Goal: Task Accomplishment & Management: Manage account settings

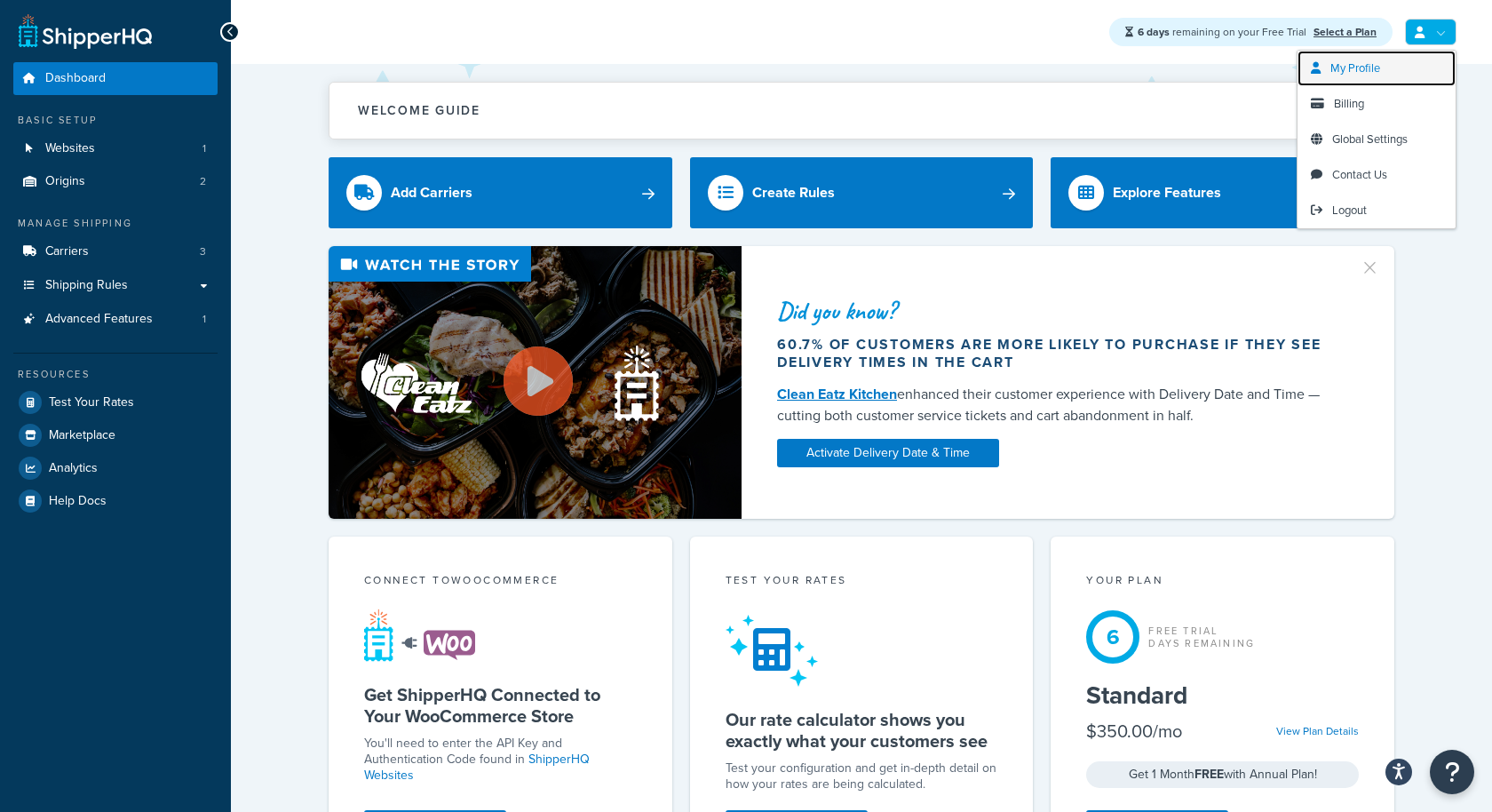
click at [1408, 67] on link "My Profile" at bounding box center [1377, 68] width 158 height 35
click at [1379, 73] on span "My Profile" at bounding box center [1356, 69] width 50 height 17
click at [1363, 74] on span "My Profile" at bounding box center [1356, 69] width 50 height 17
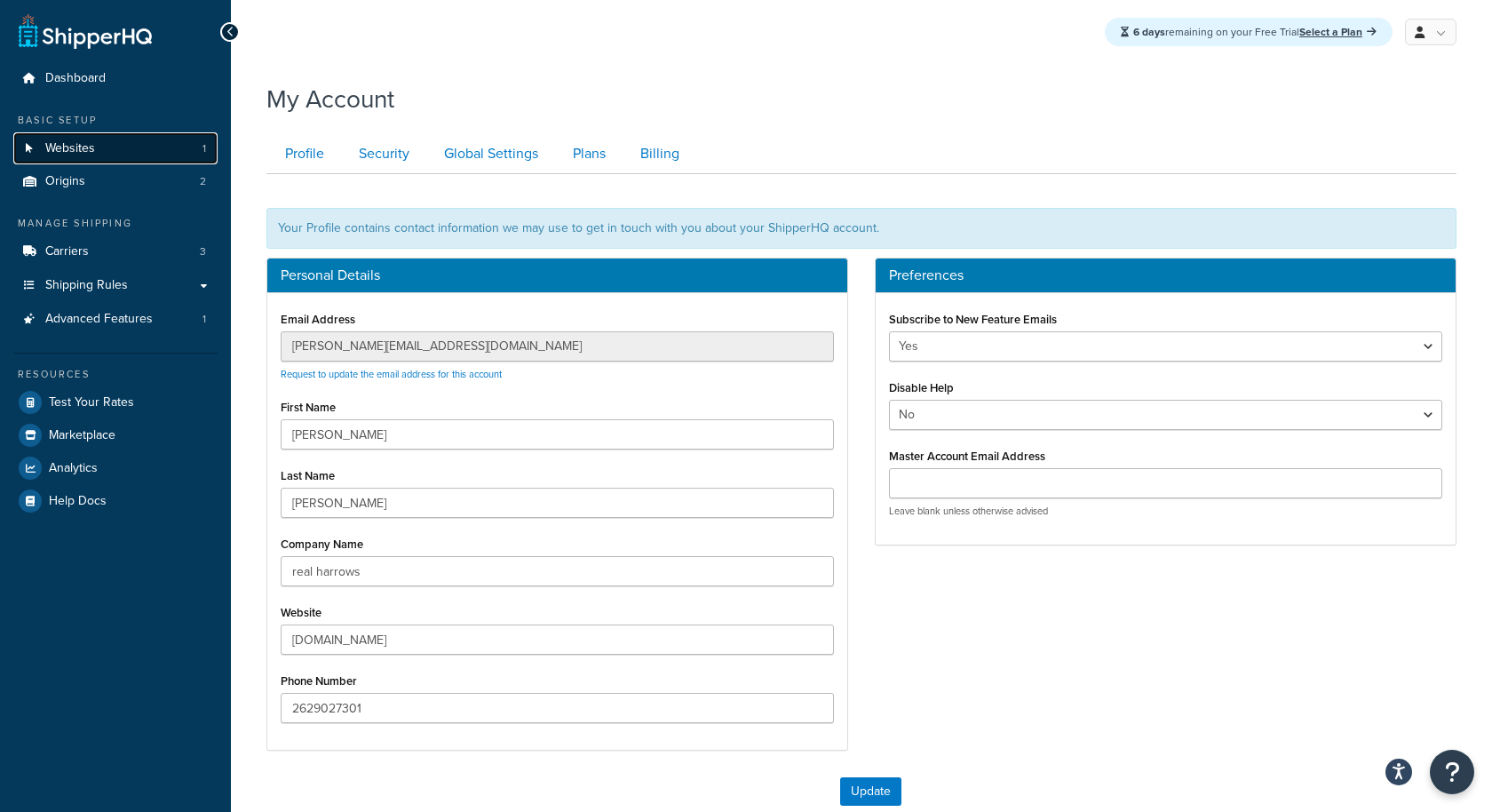
click at [164, 144] on link "Websites 1" at bounding box center [115, 149] width 205 height 33
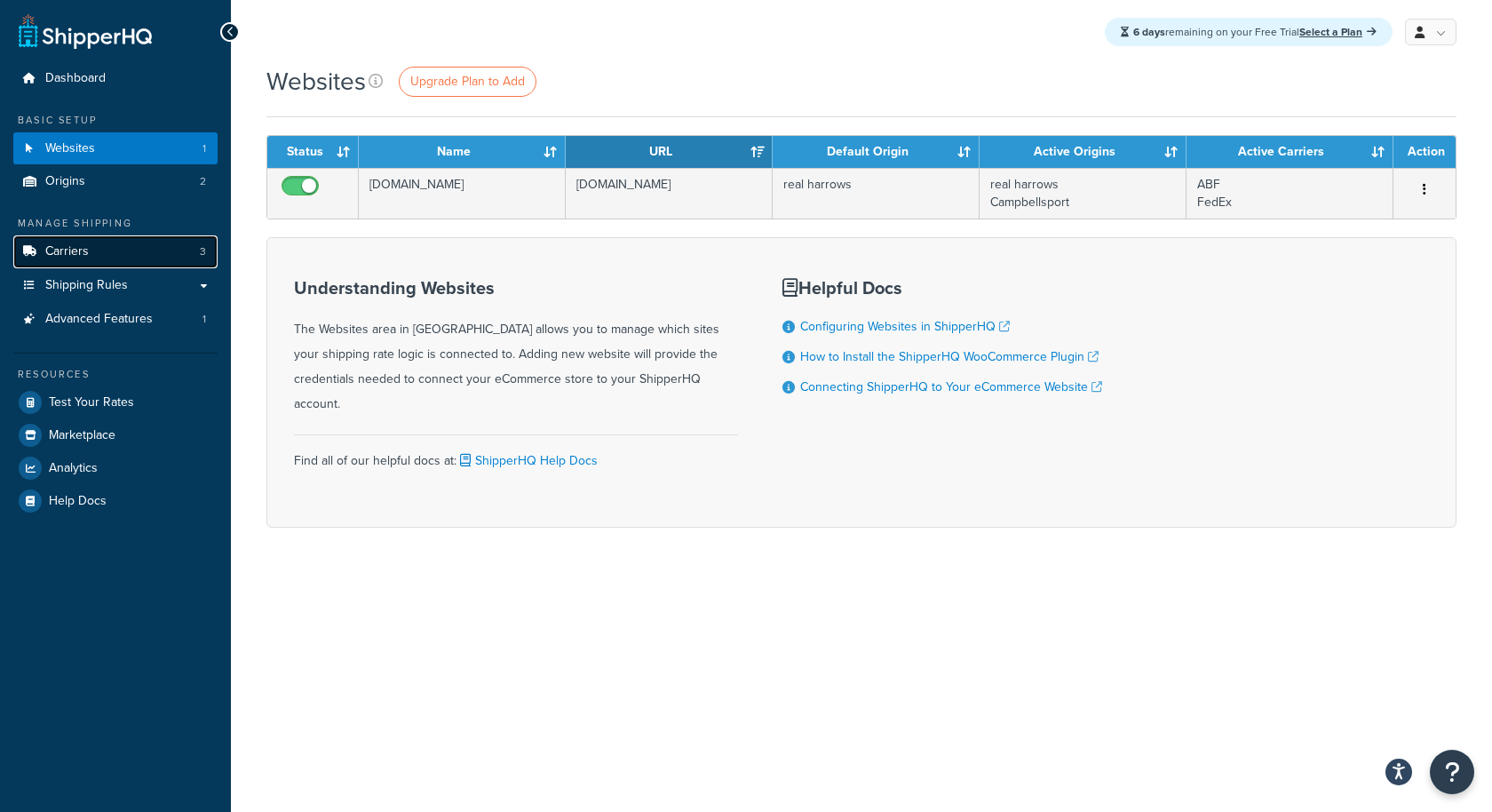
click at [166, 245] on link "Carriers 3" at bounding box center [115, 251] width 205 height 33
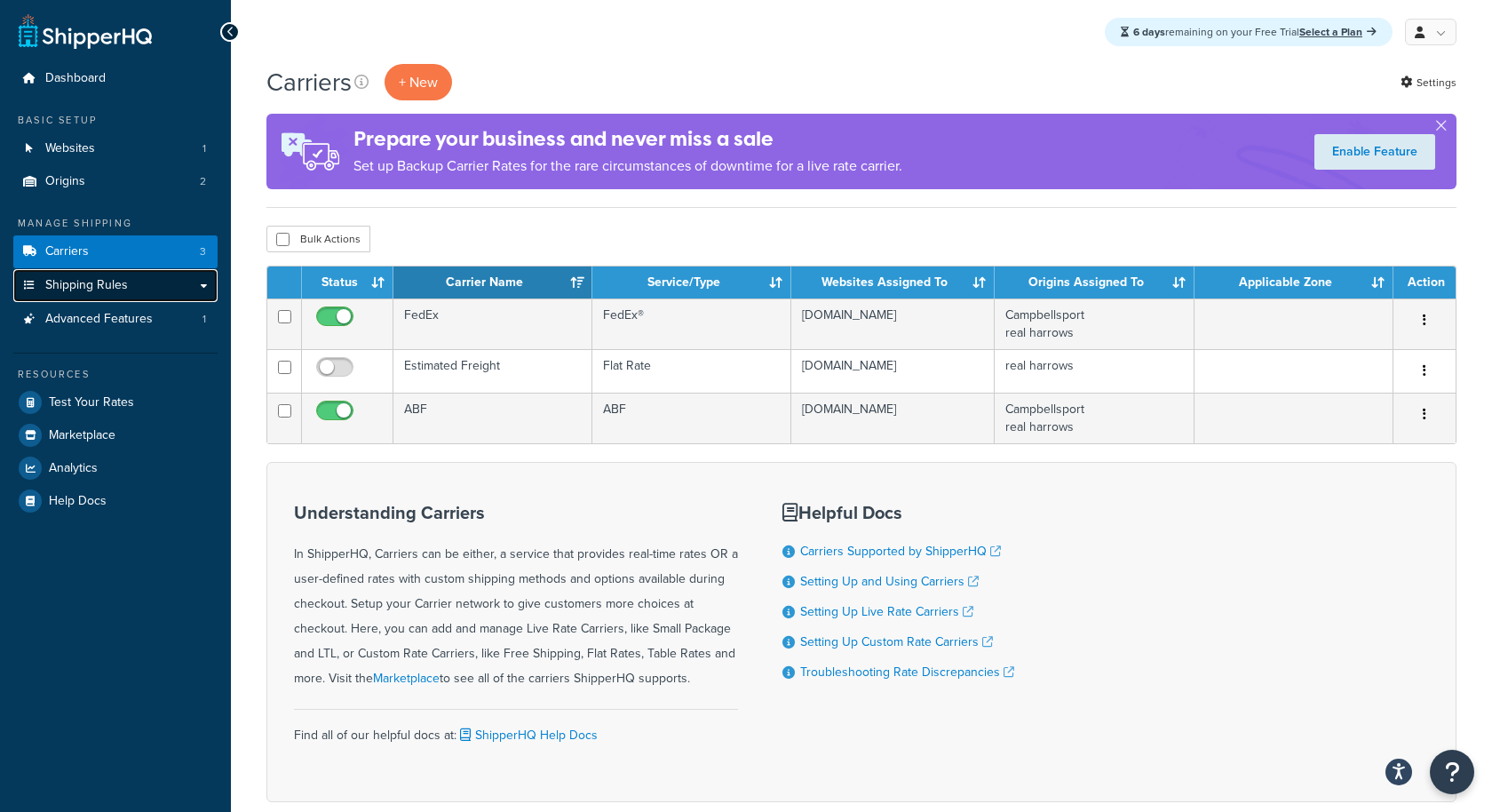
click at [192, 286] on link "Shipping Rules" at bounding box center [115, 286] width 205 height 33
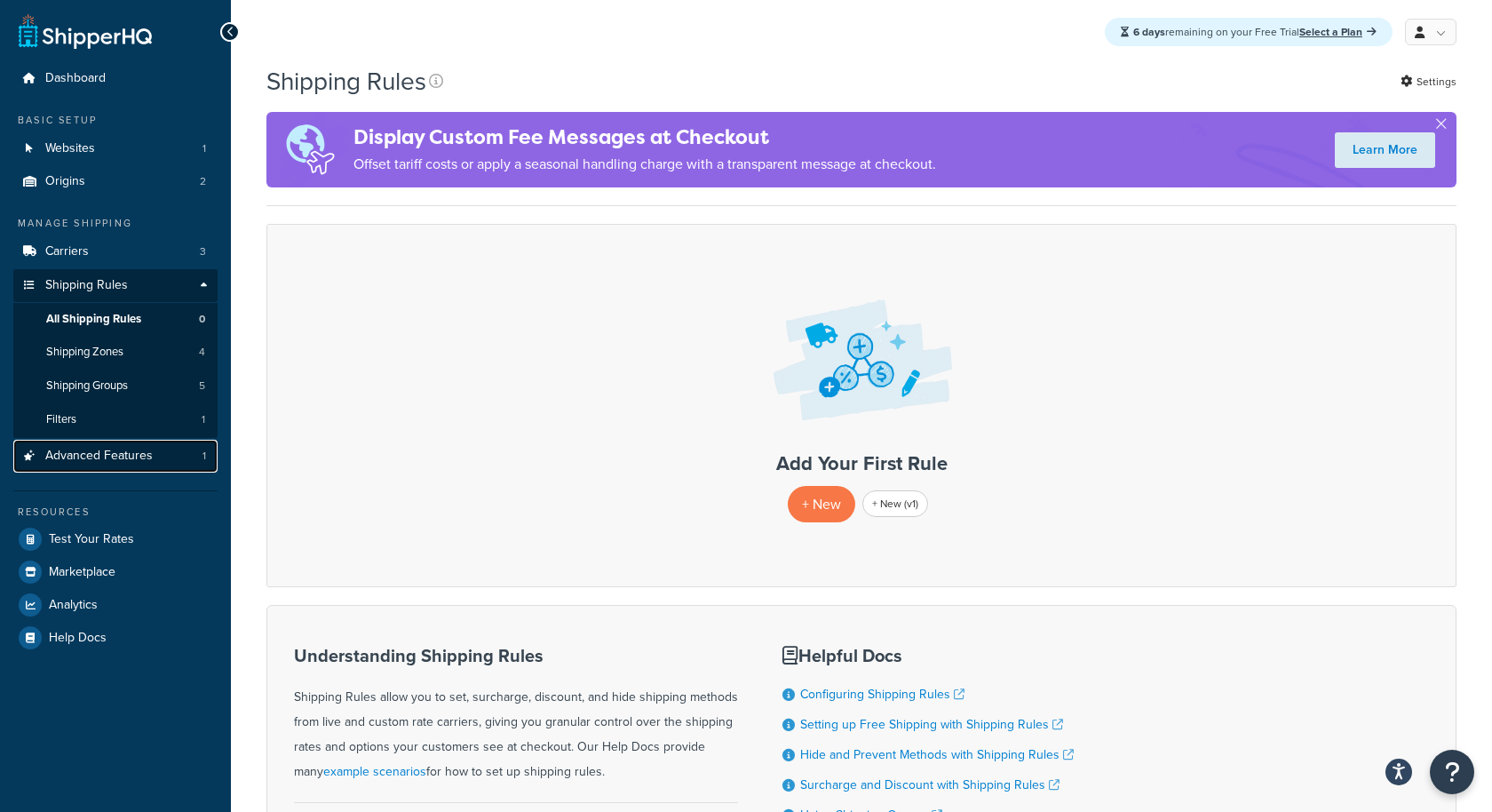
click at [176, 457] on link "Advanced Features 1" at bounding box center [115, 456] width 205 height 33
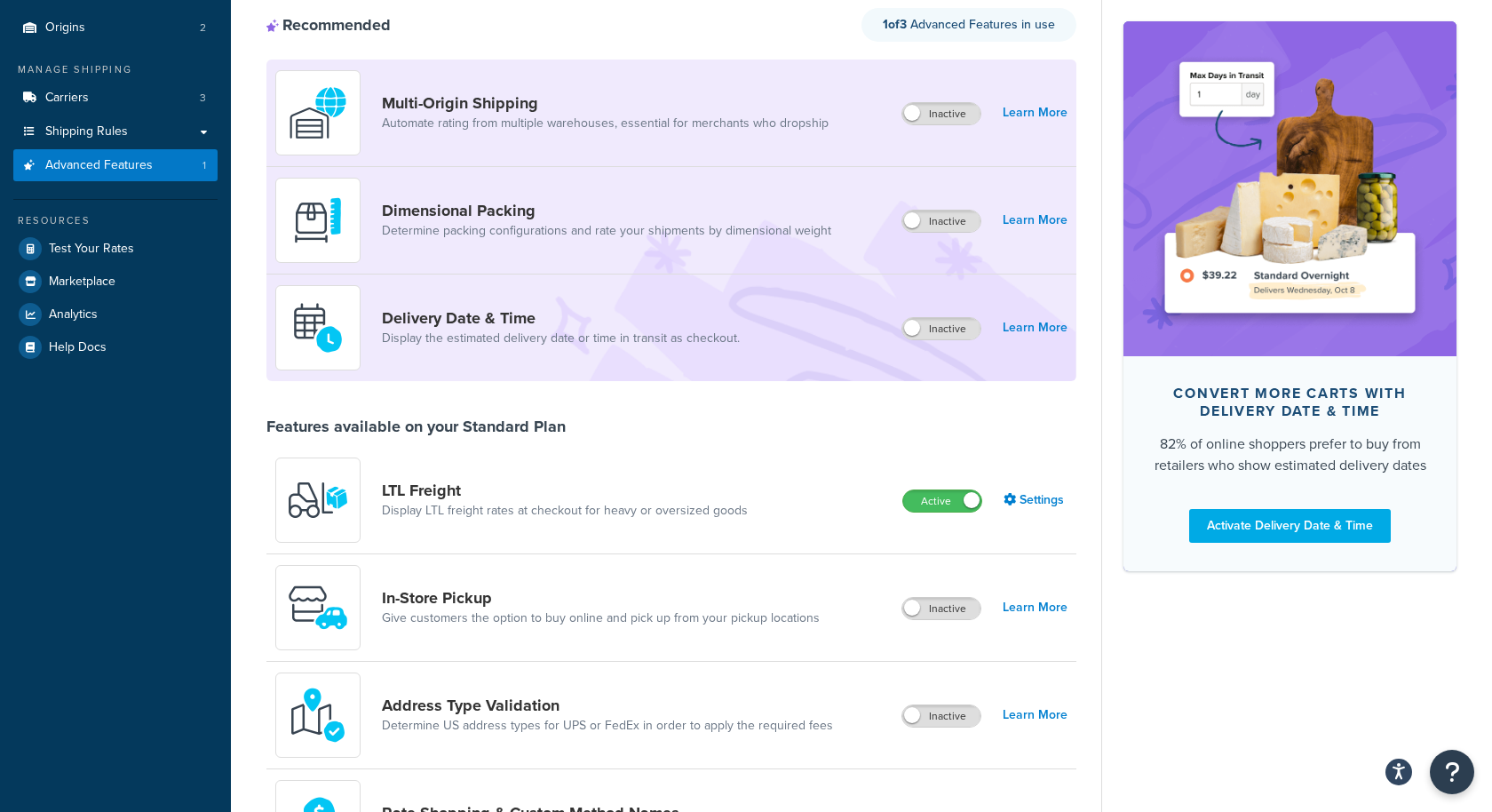
scroll to position [240, 0]
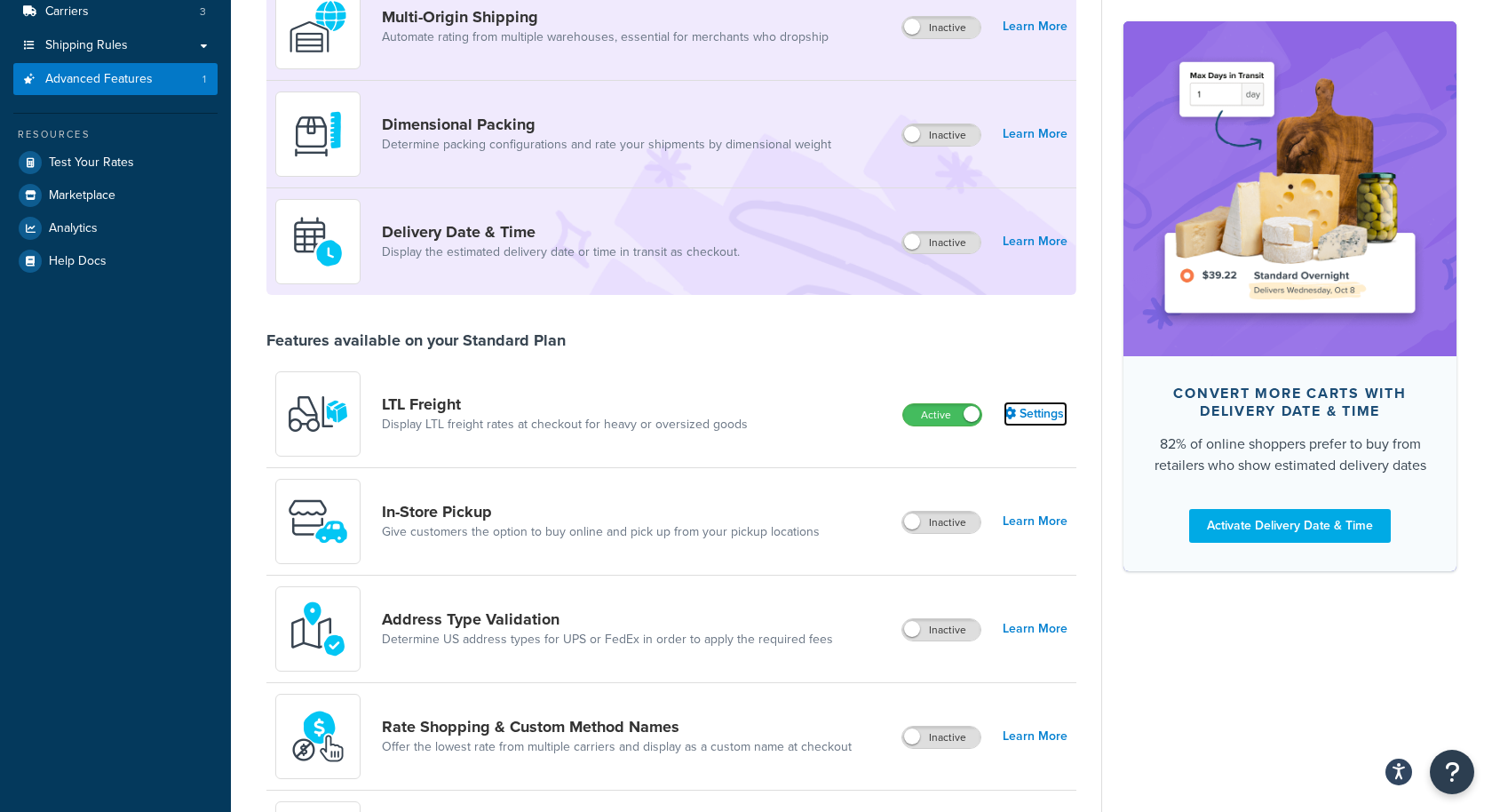
click at [1036, 415] on link "Settings" at bounding box center [1035, 414] width 64 height 25
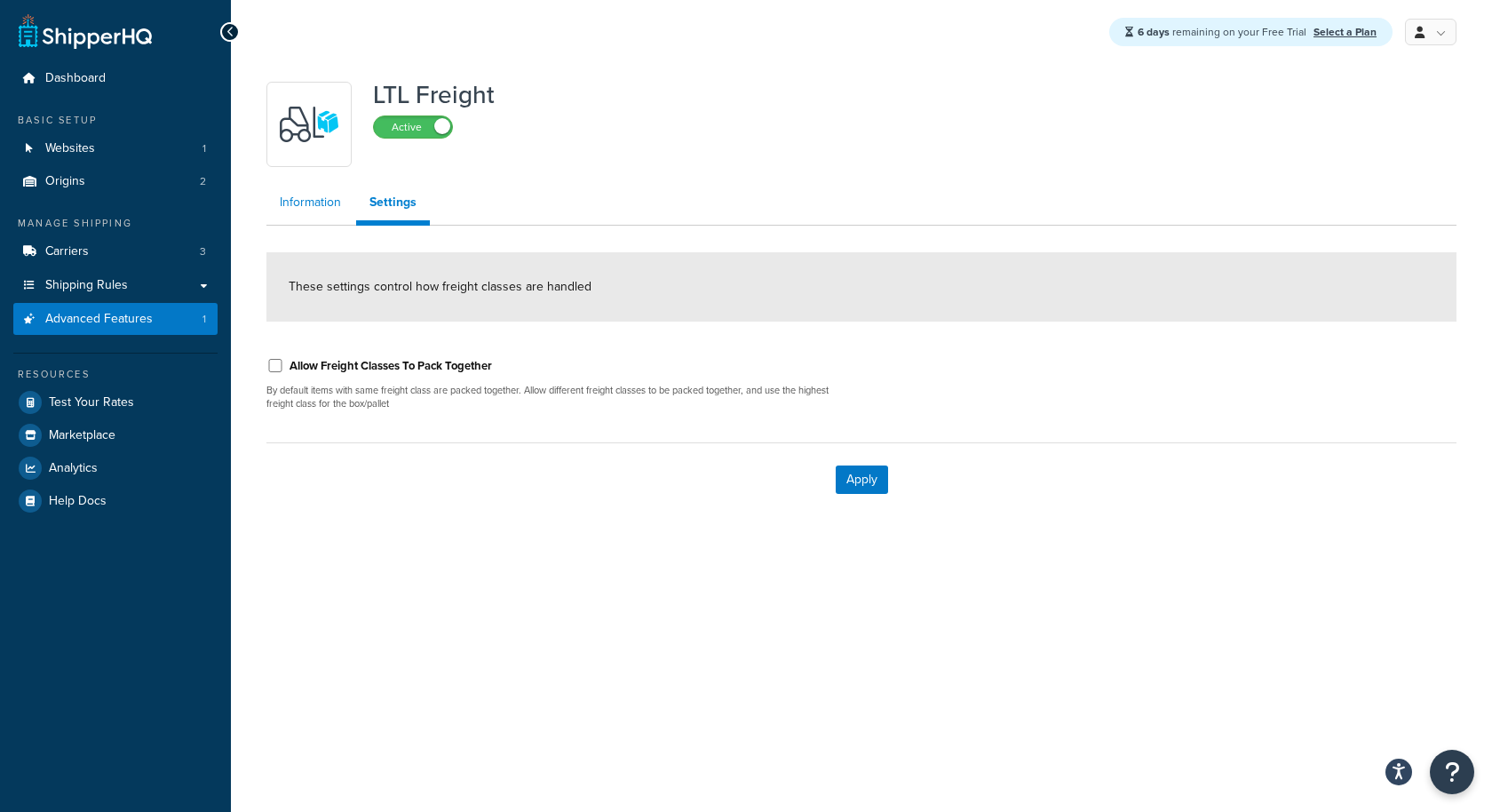
click at [325, 200] on link "Information" at bounding box center [310, 202] width 88 height 35
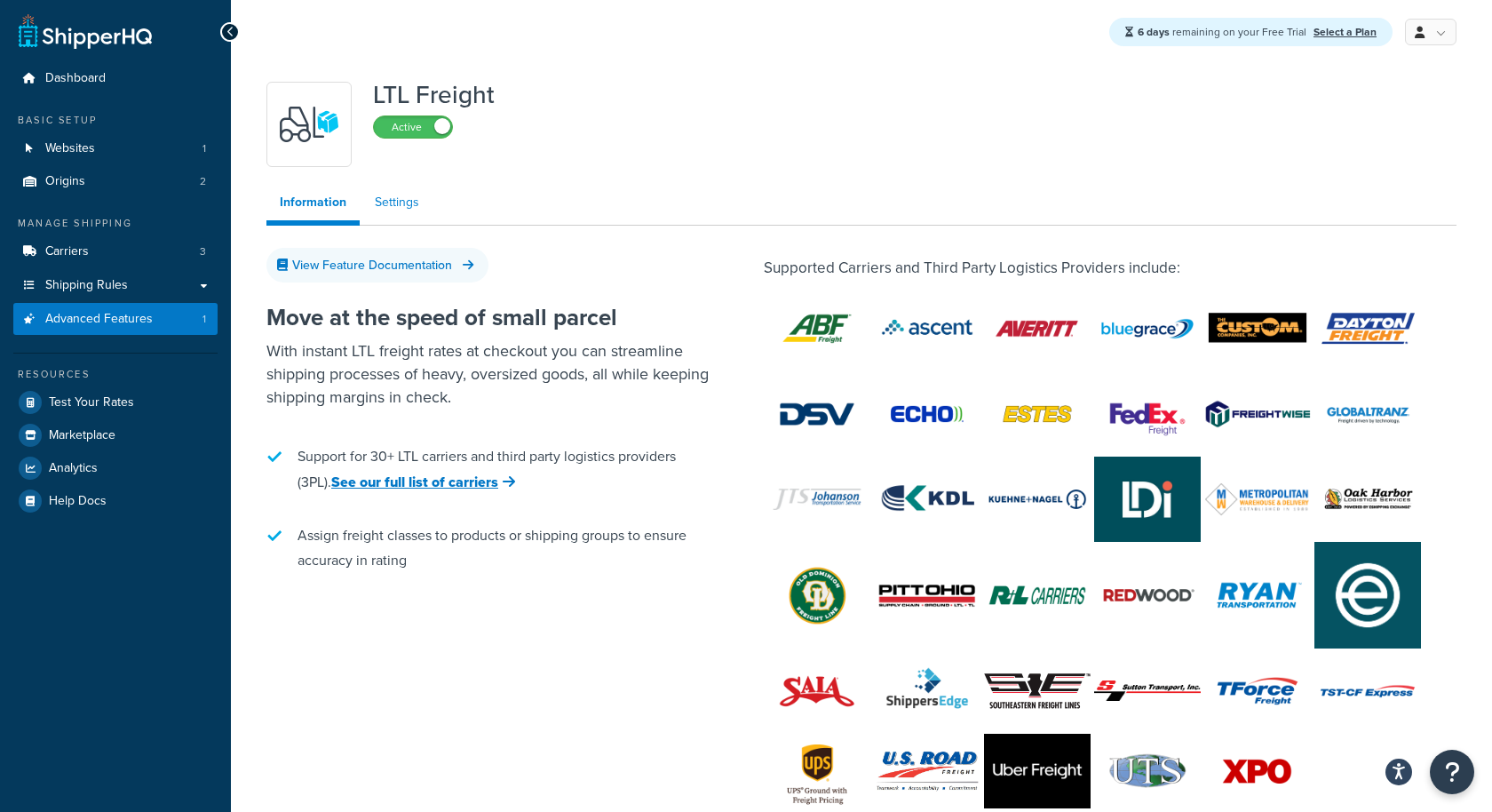
click at [382, 198] on link "Settings" at bounding box center [397, 202] width 71 height 35
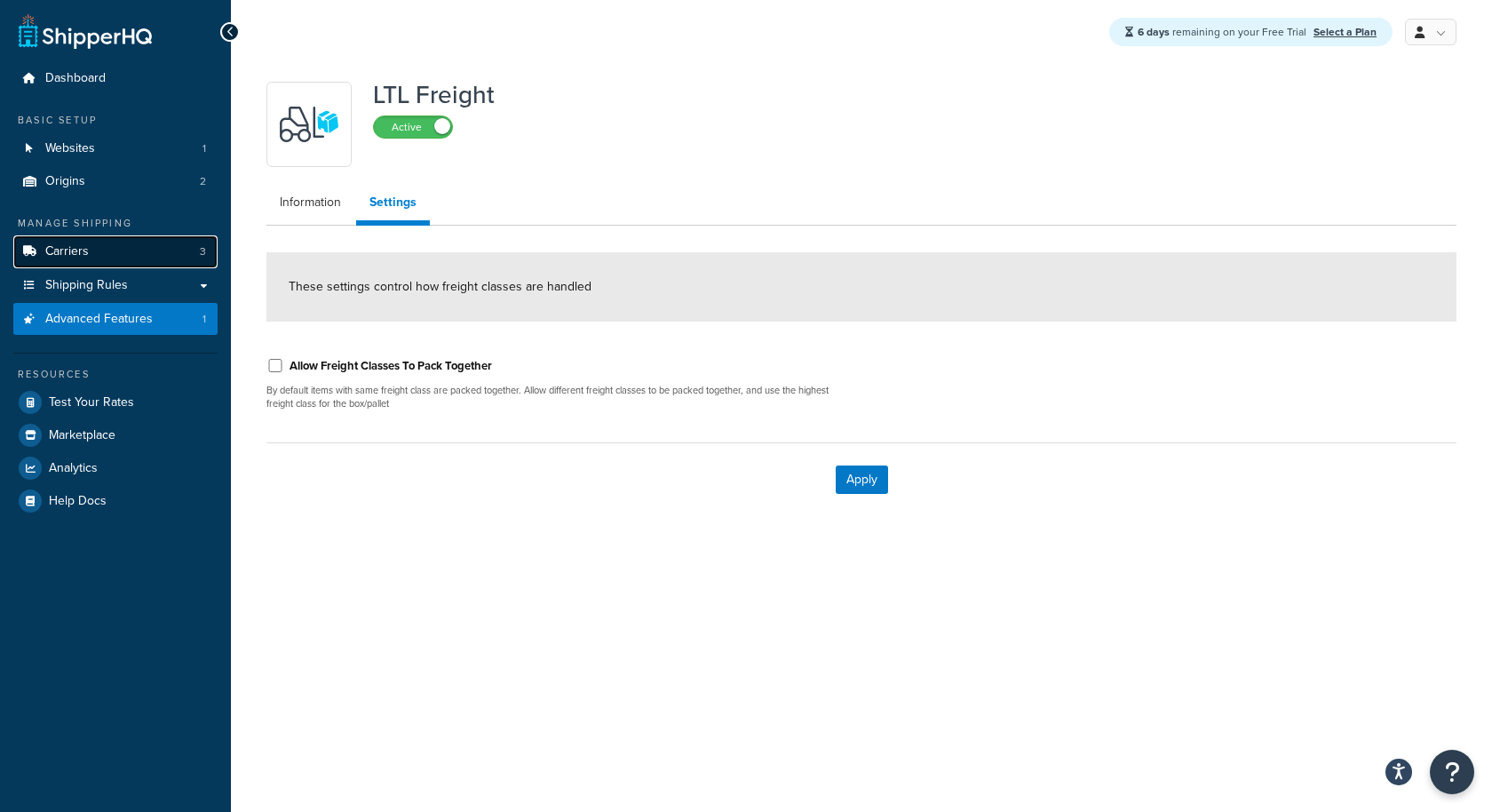
click at [109, 255] on link "Carriers 3" at bounding box center [115, 251] width 205 height 33
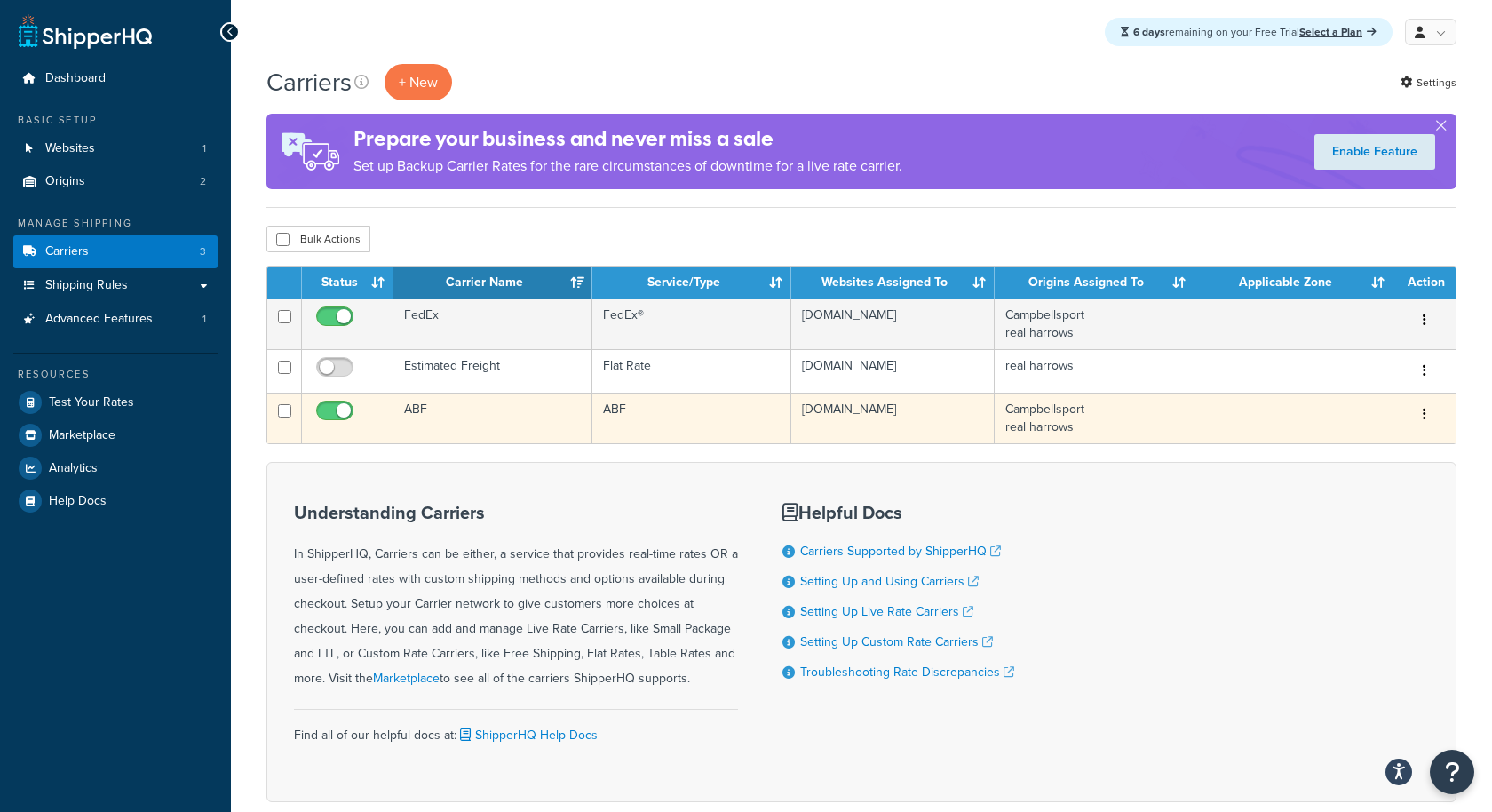
click at [1431, 410] on button "button" at bounding box center [1424, 415] width 25 height 29
click at [1374, 444] on link "Edit" at bounding box center [1352, 449] width 140 height 36
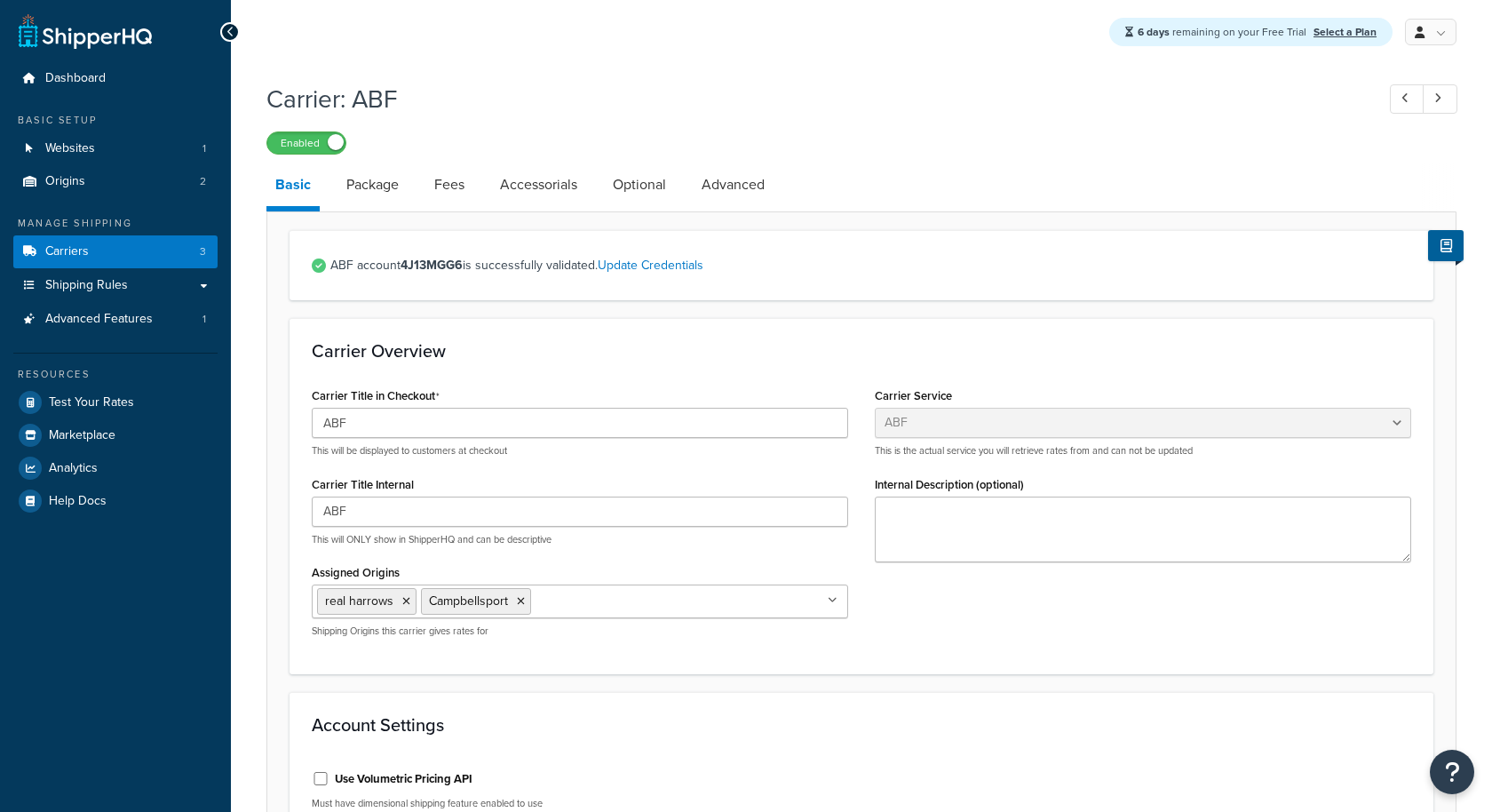
select select "abfFreight"
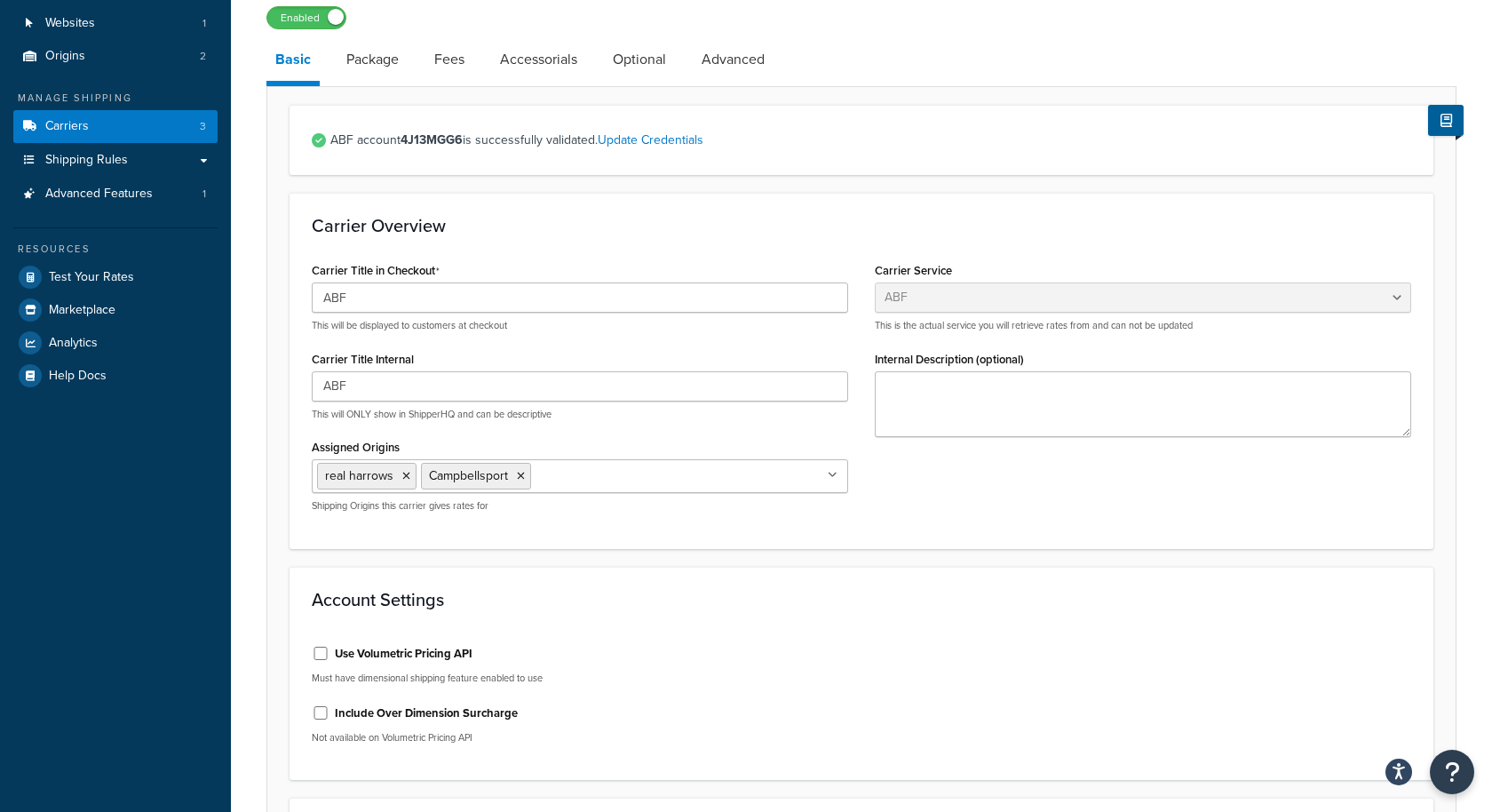
scroll to position [128, 0]
click at [555, 62] on link "Accessorials" at bounding box center [539, 56] width 95 height 43
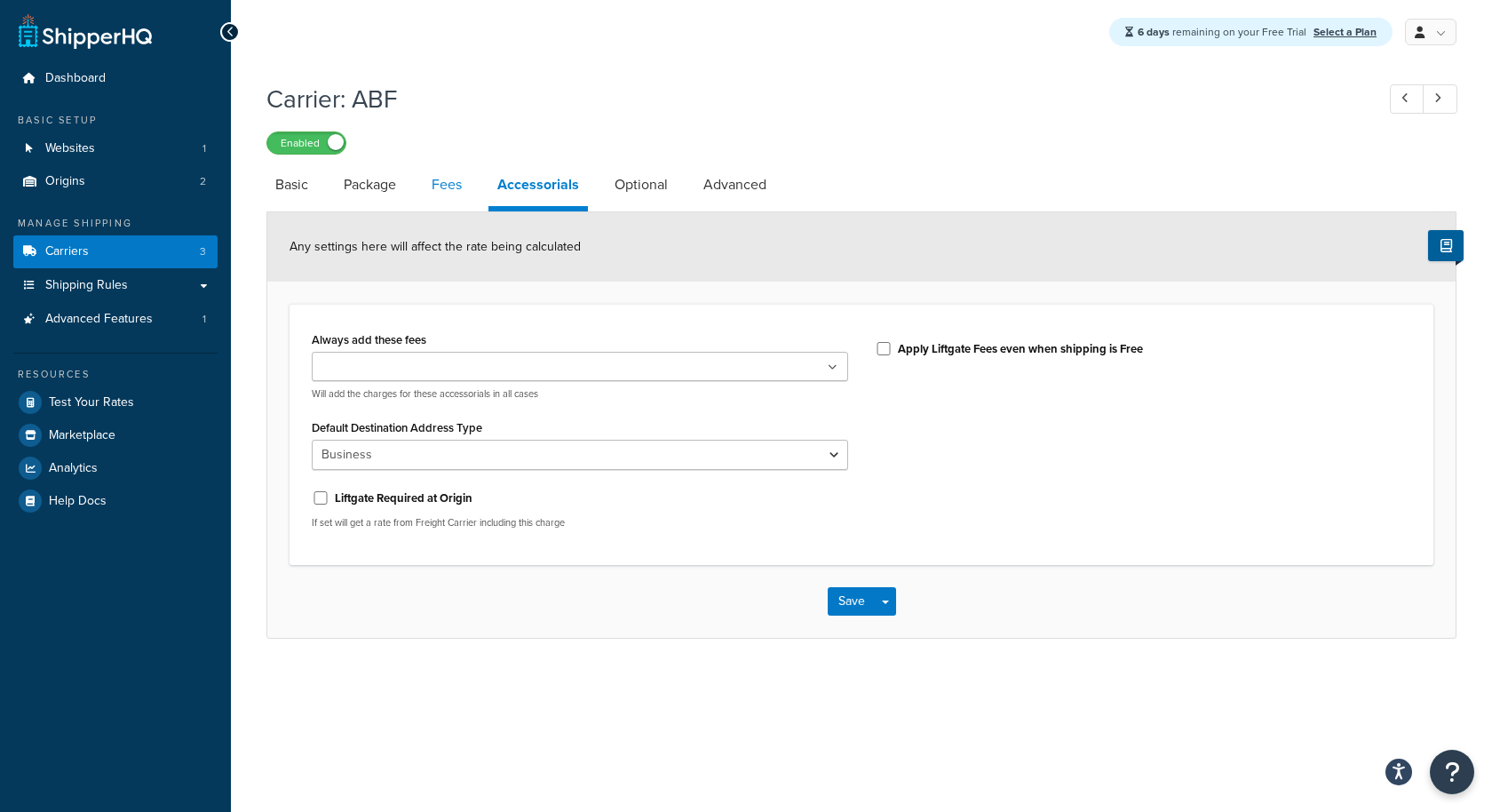
click at [449, 189] on link "Fees" at bounding box center [447, 185] width 48 height 43
select select "AFTER"
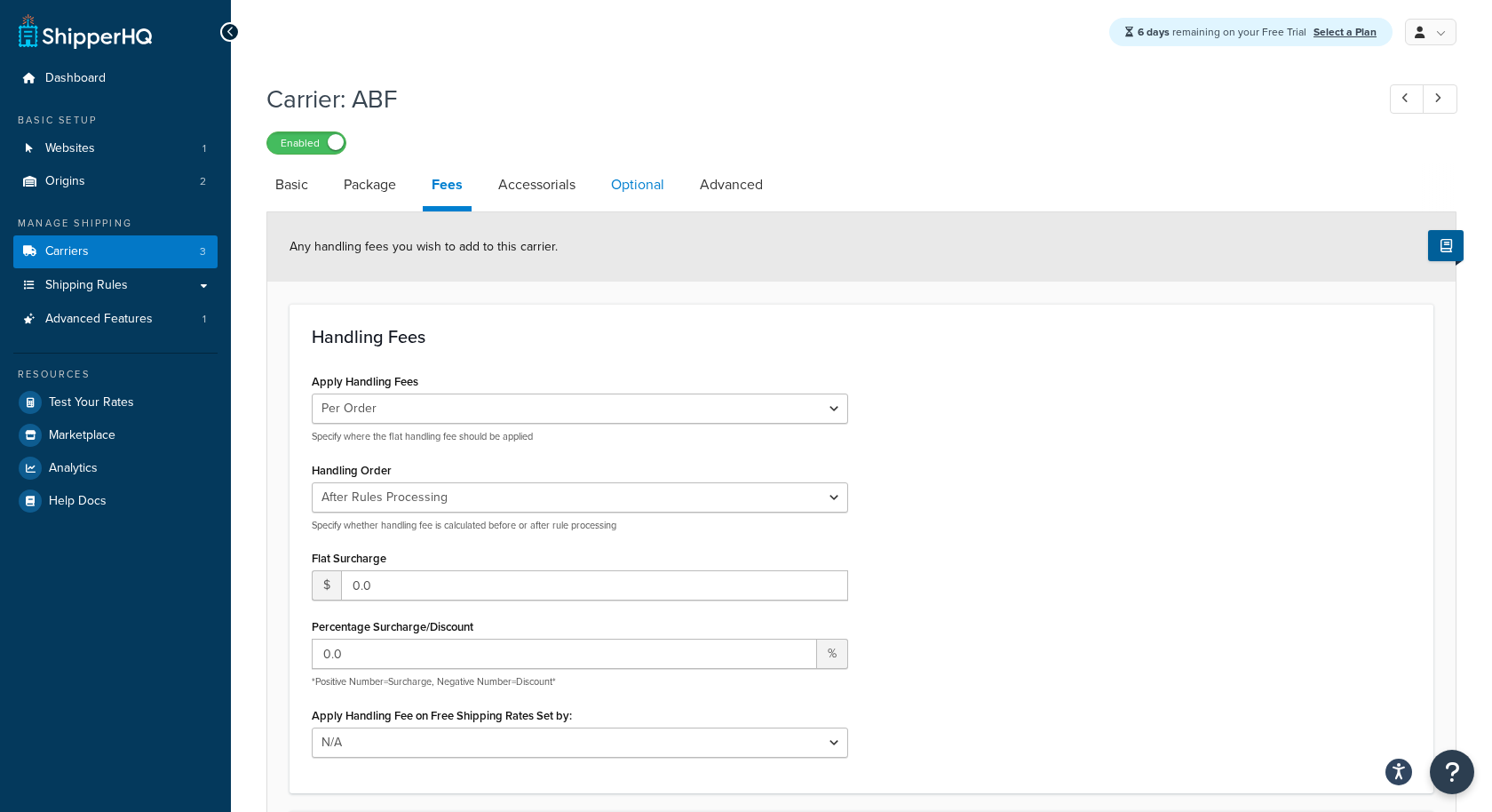
click at [640, 188] on link "Optional" at bounding box center [638, 185] width 71 height 43
select select "70"
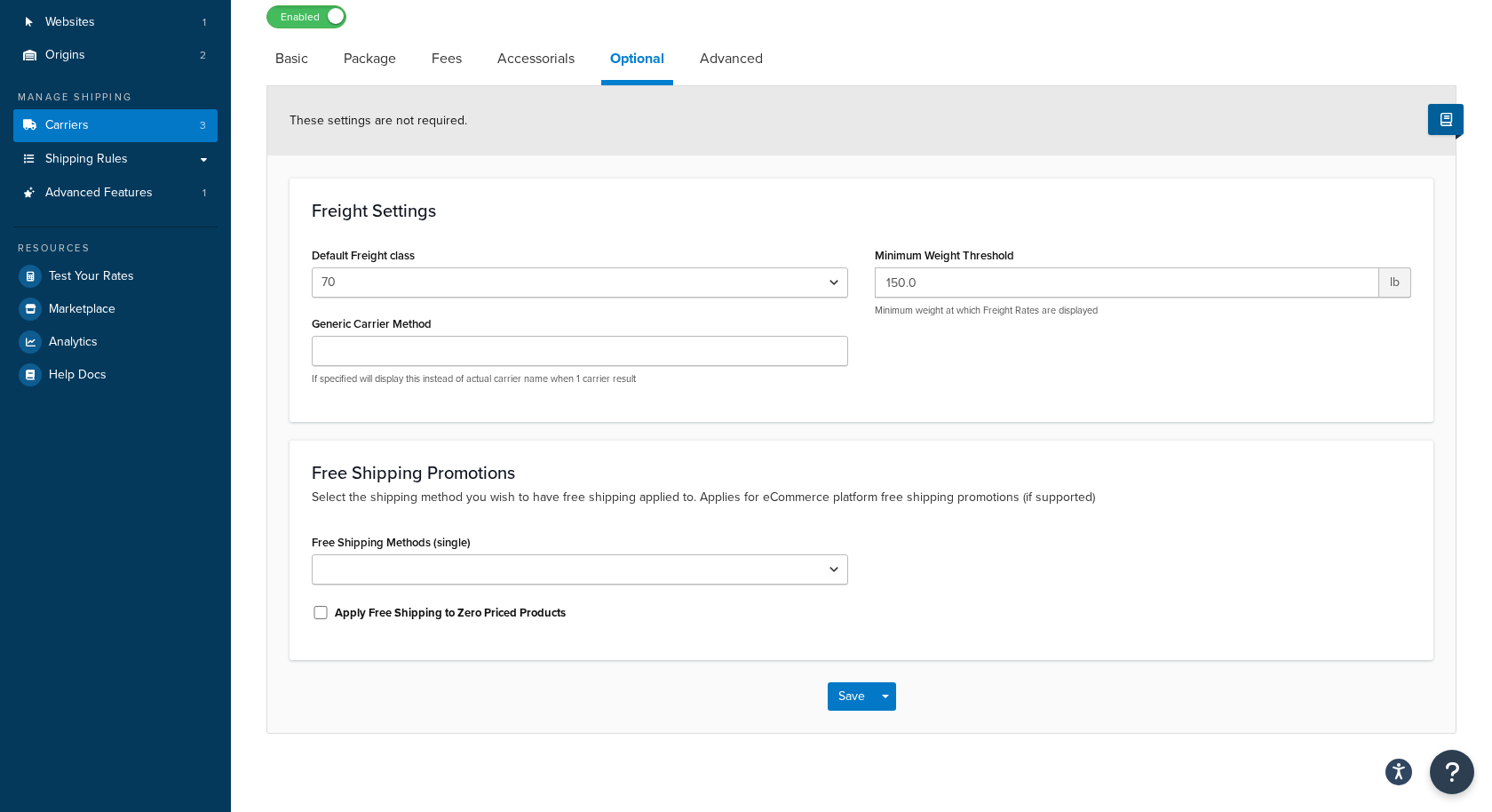
scroll to position [134, 0]
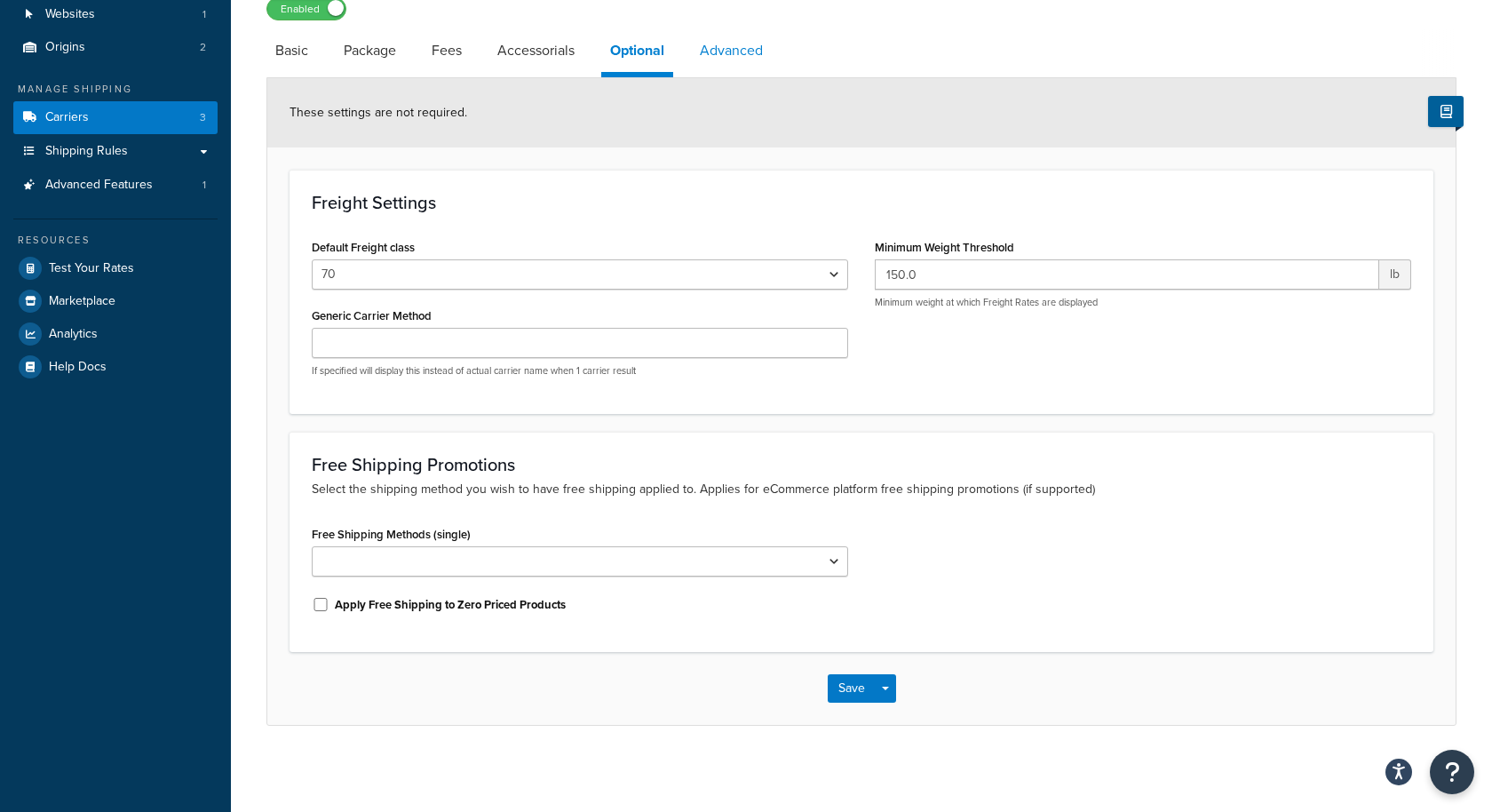
click at [733, 40] on link "Advanced" at bounding box center [731, 50] width 81 height 43
select select "false"
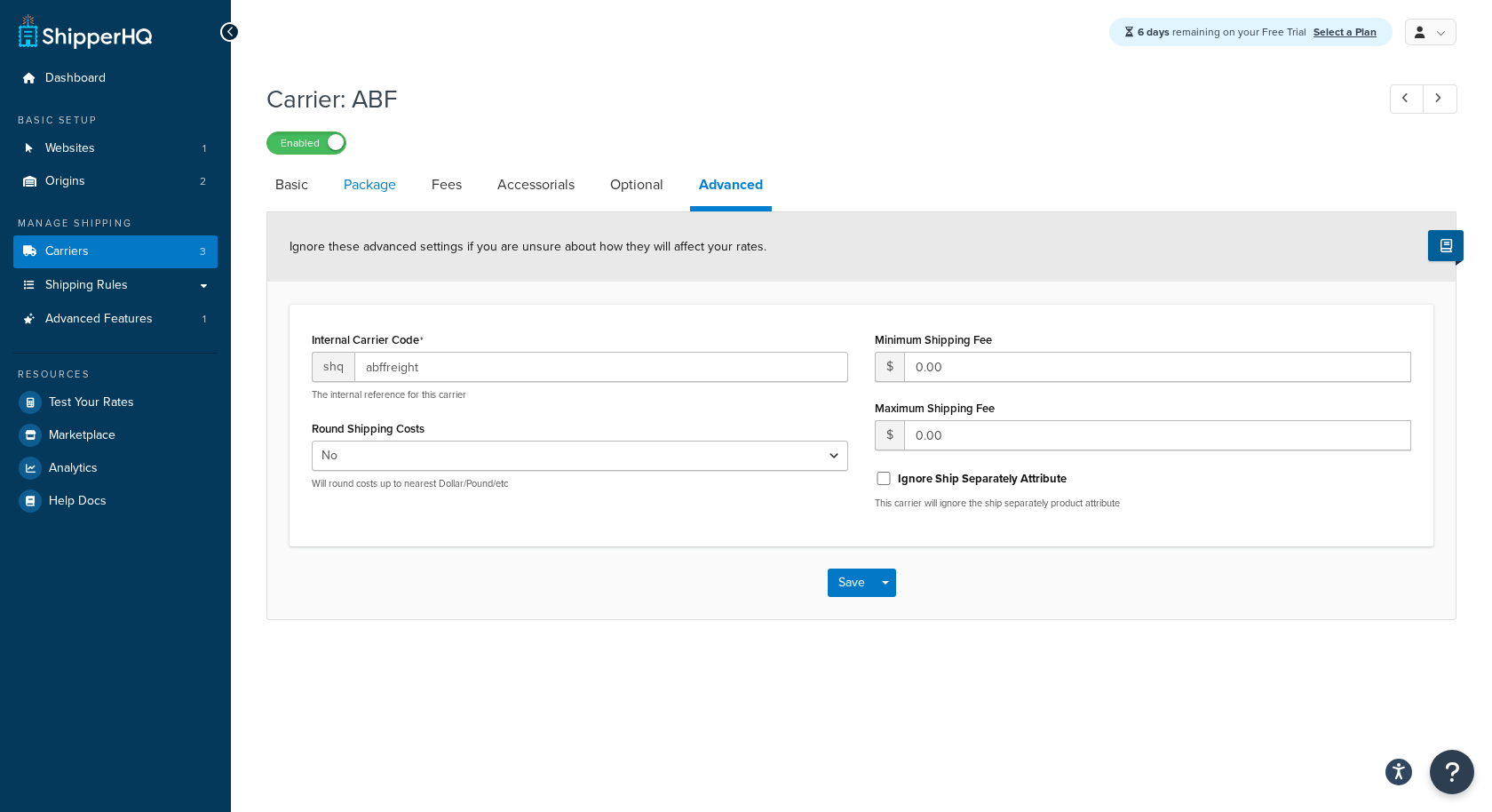
click at [388, 184] on link "Package" at bounding box center [370, 185] width 70 height 43
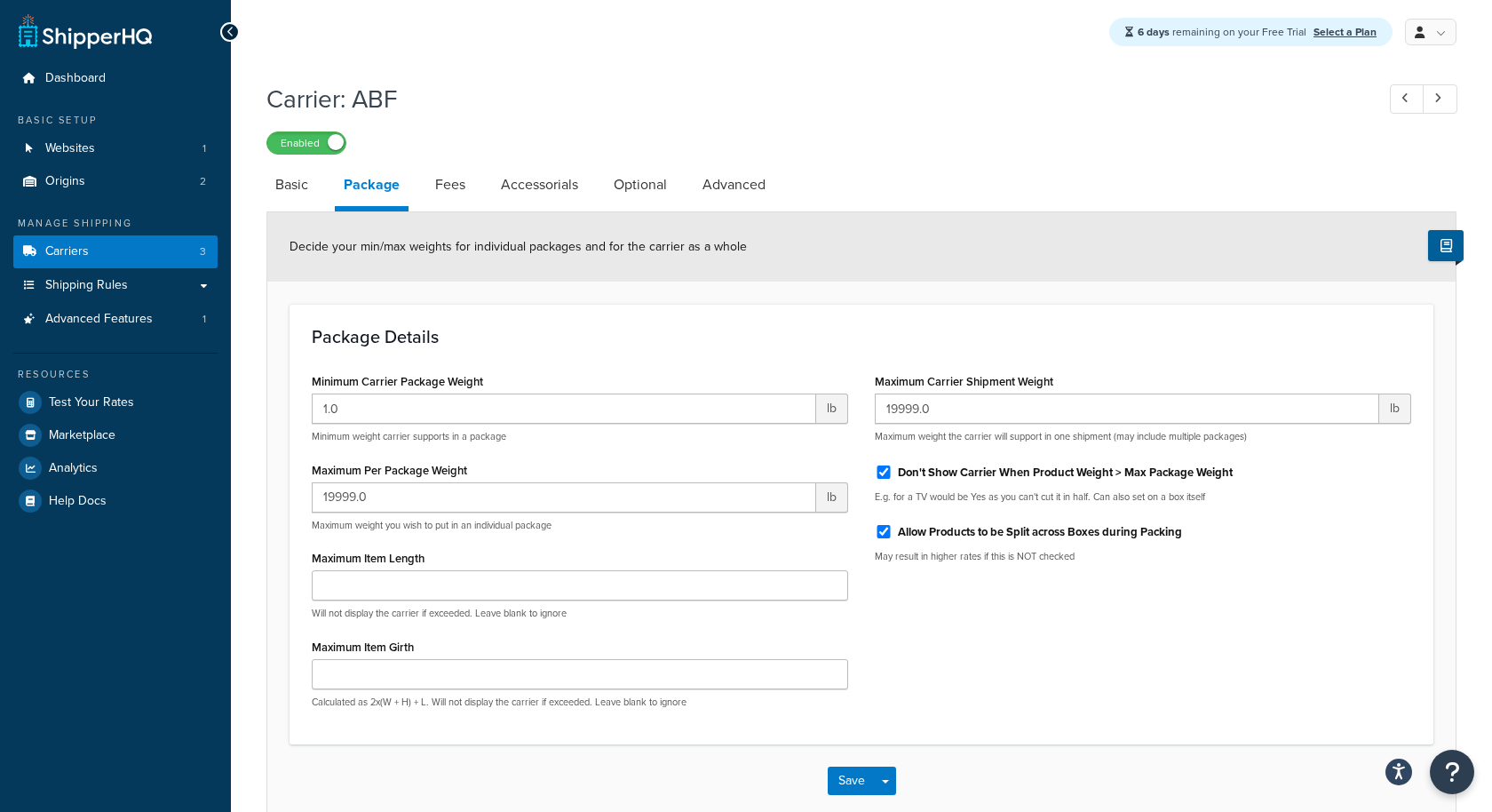
scroll to position [93, 0]
click at [95, 139] on link "Websites 1" at bounding box center [115, 149] width 205 height 33
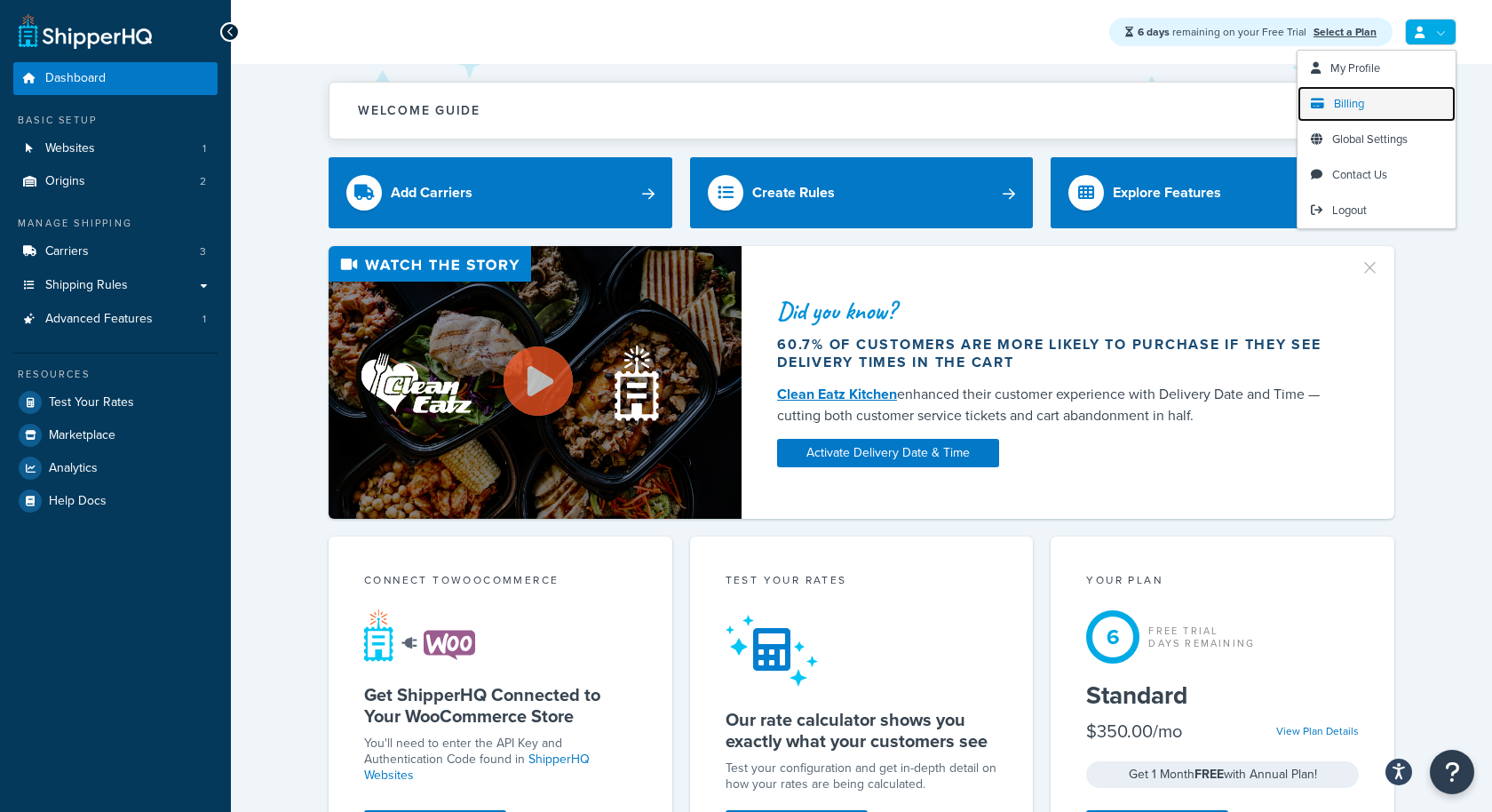
click at [1359, 105] on span "Billing" at bounding box center [1349, 104] width 30 height 17
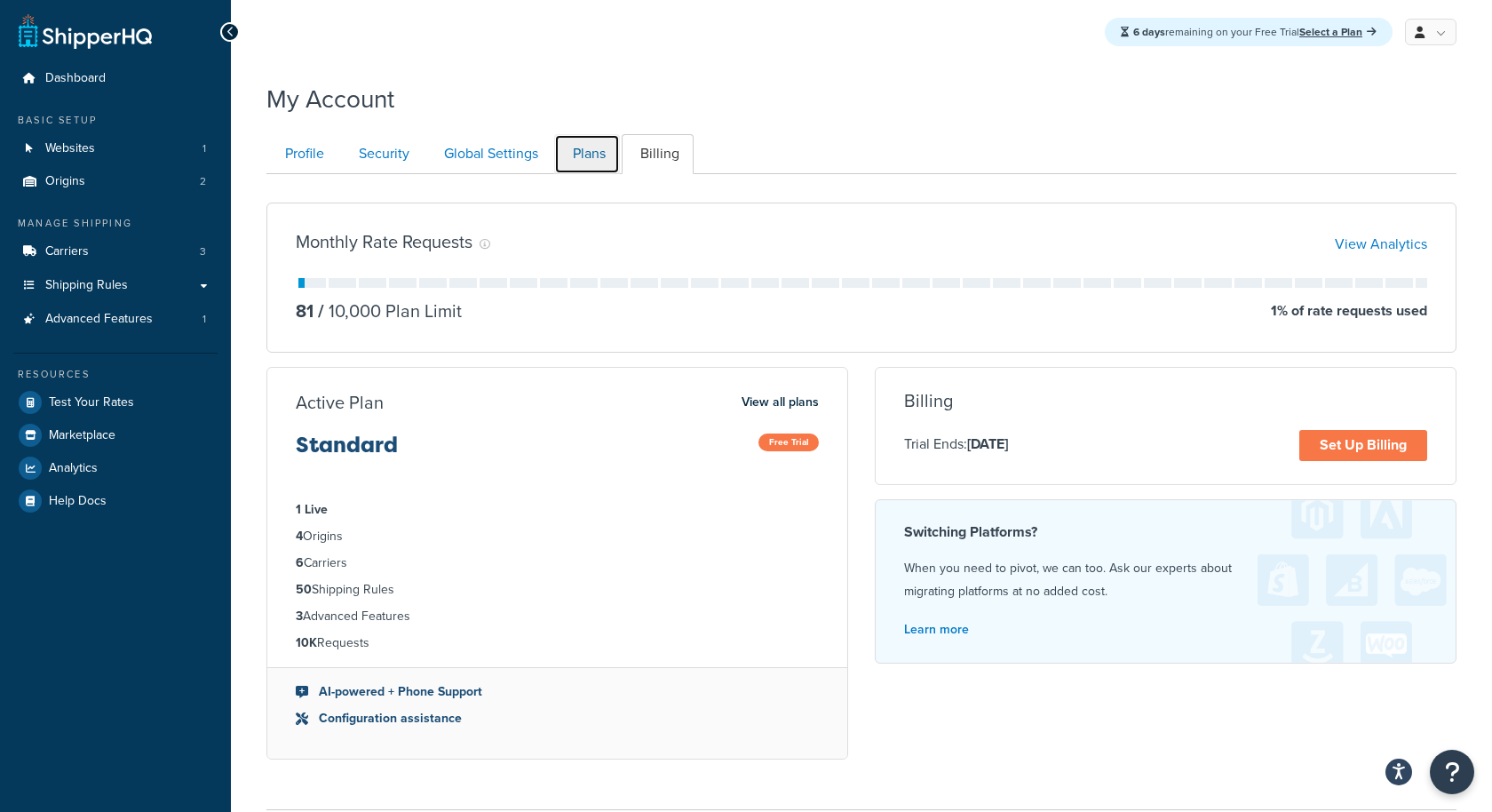
click at [598, 156] on link "Plans" at bounding box center [587, 154] width 66 height 40
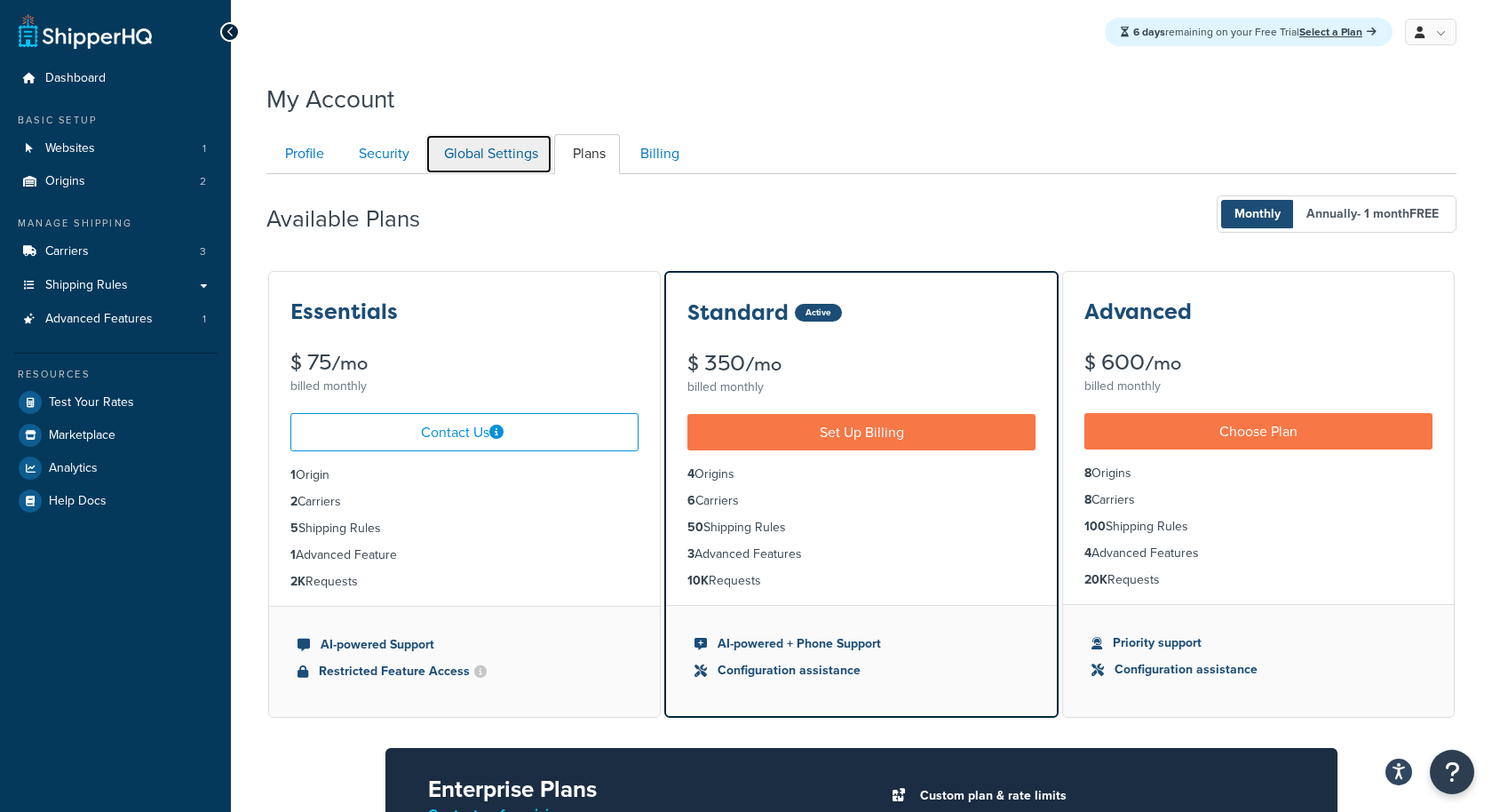
click at [466, 154] on link "Global Settings" at bounding box center [488, 154] width 127 height 40
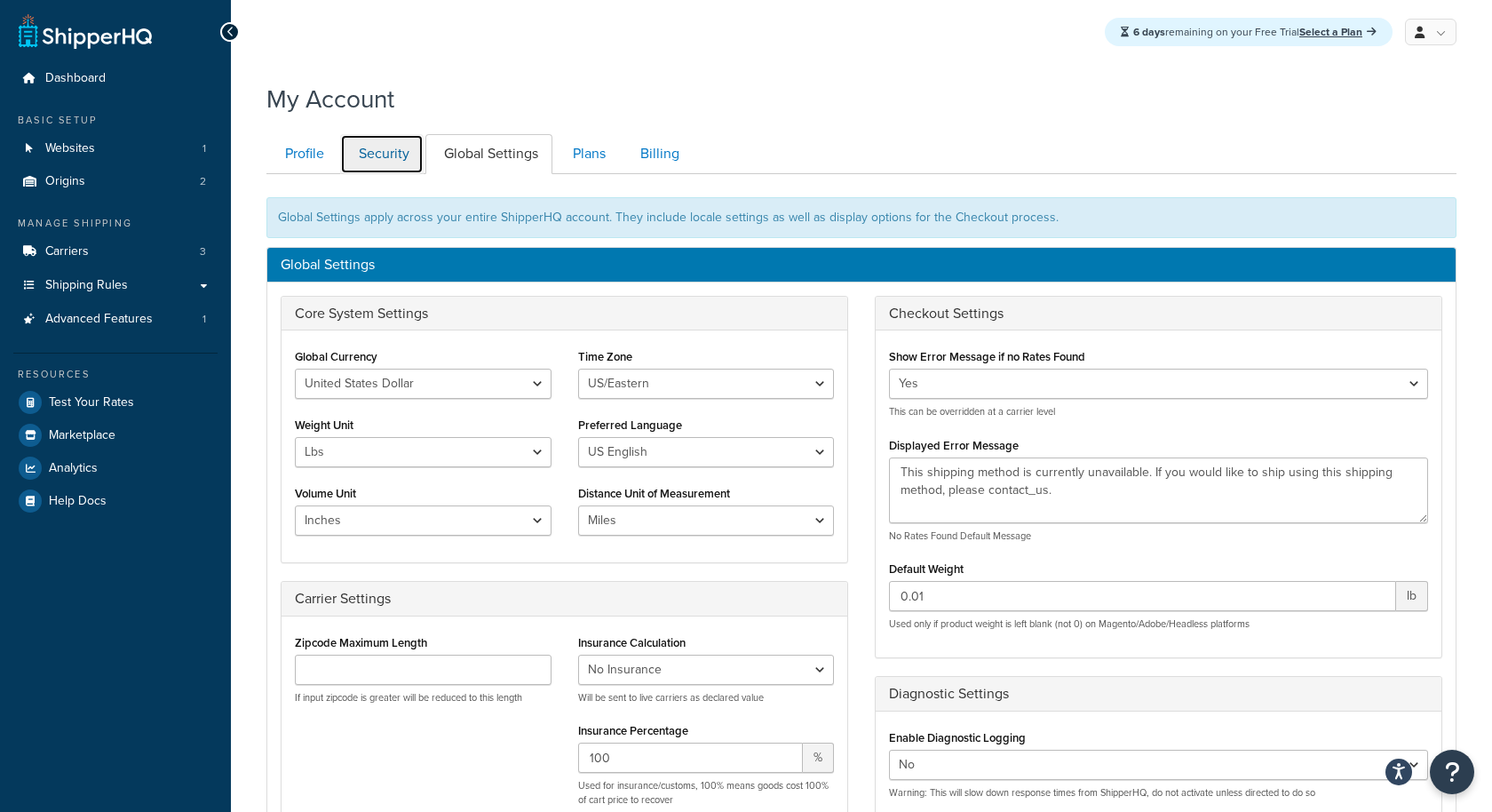
click at [395, 150] on link "Security" at bounding box center [382, 154] width 84 height 40
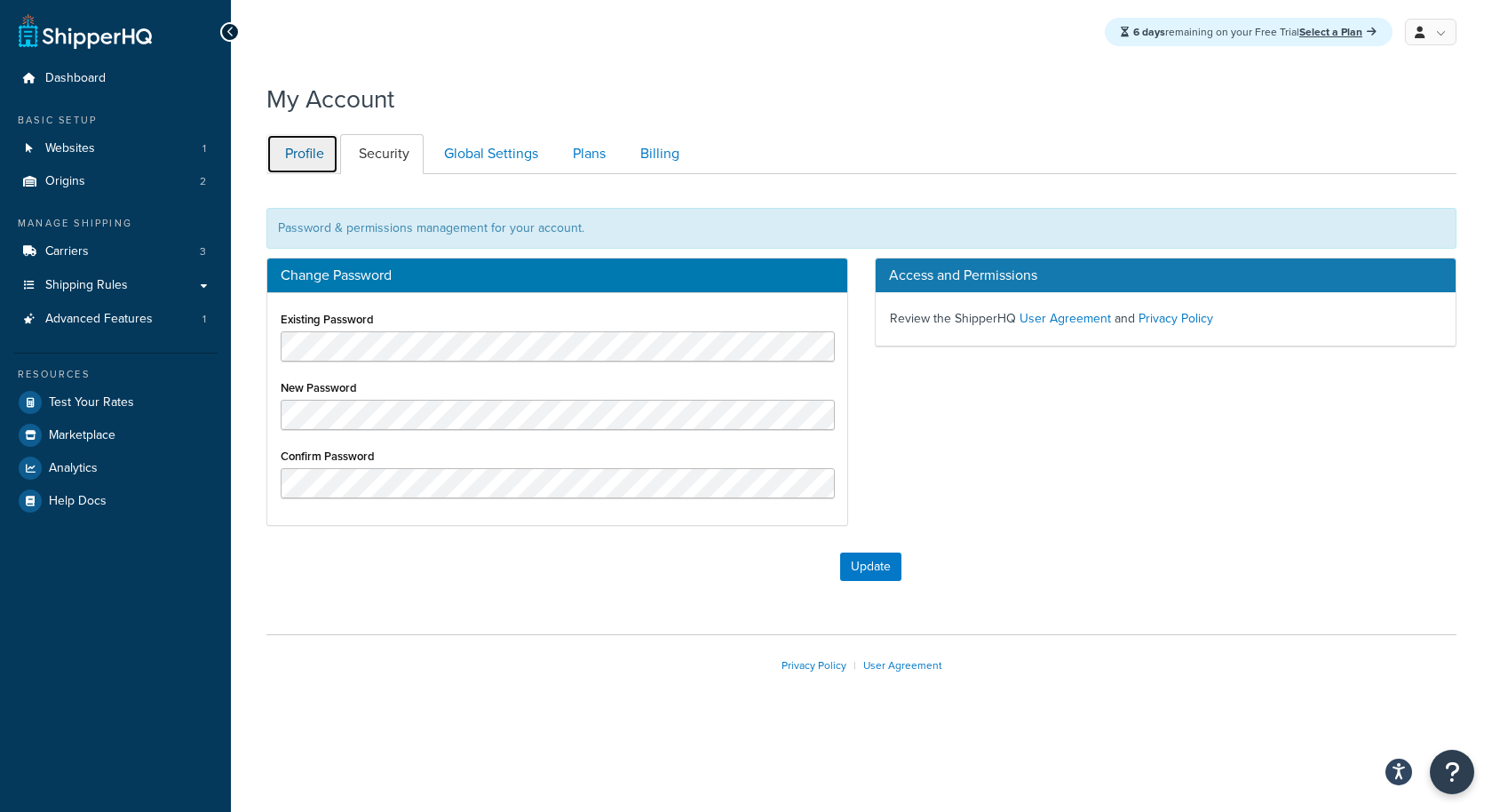
click at [293, 149] on link "Profile" at bounding box center [303, 154] width 72 height 40
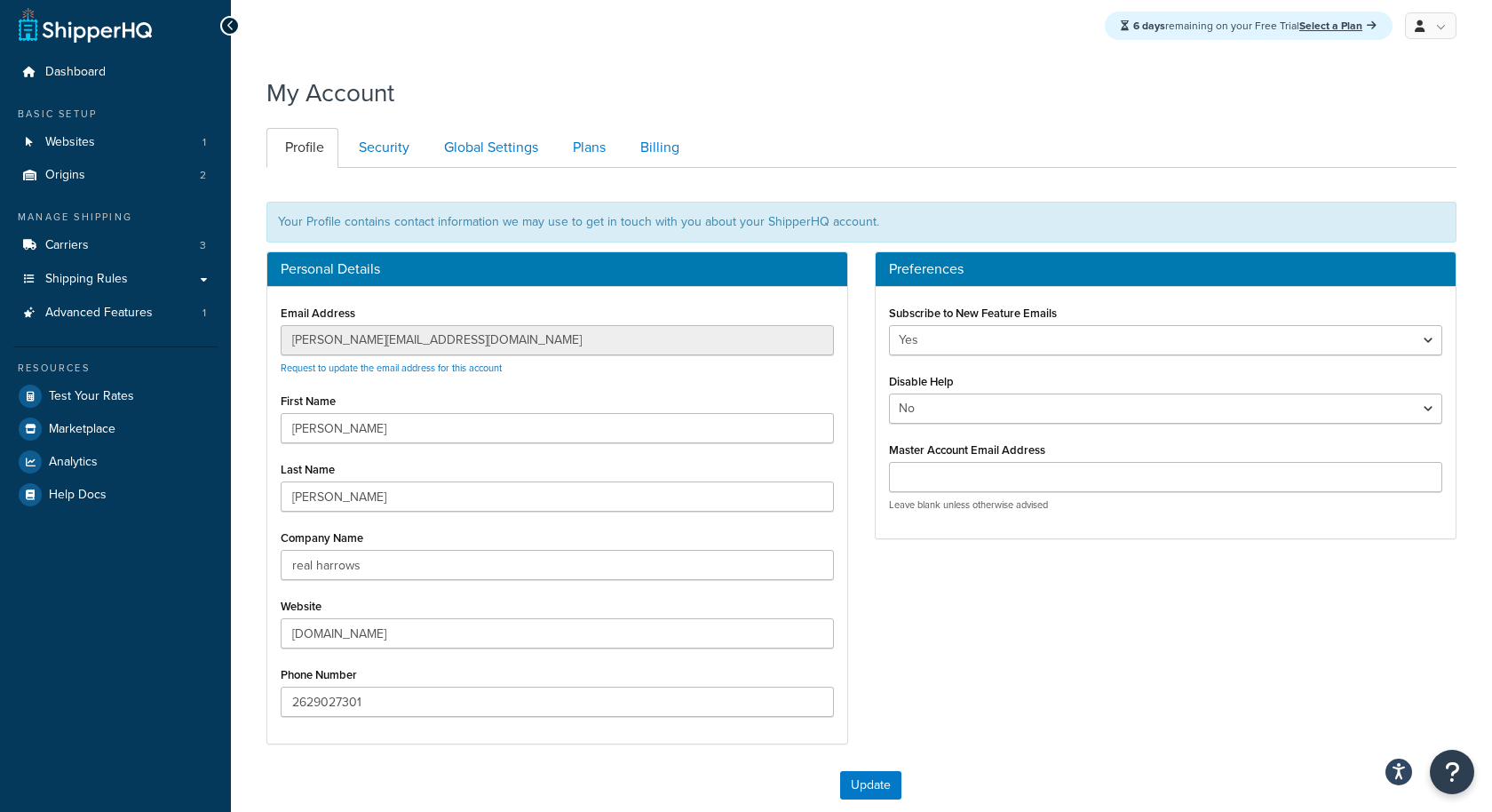
scroll to position [2, 0]
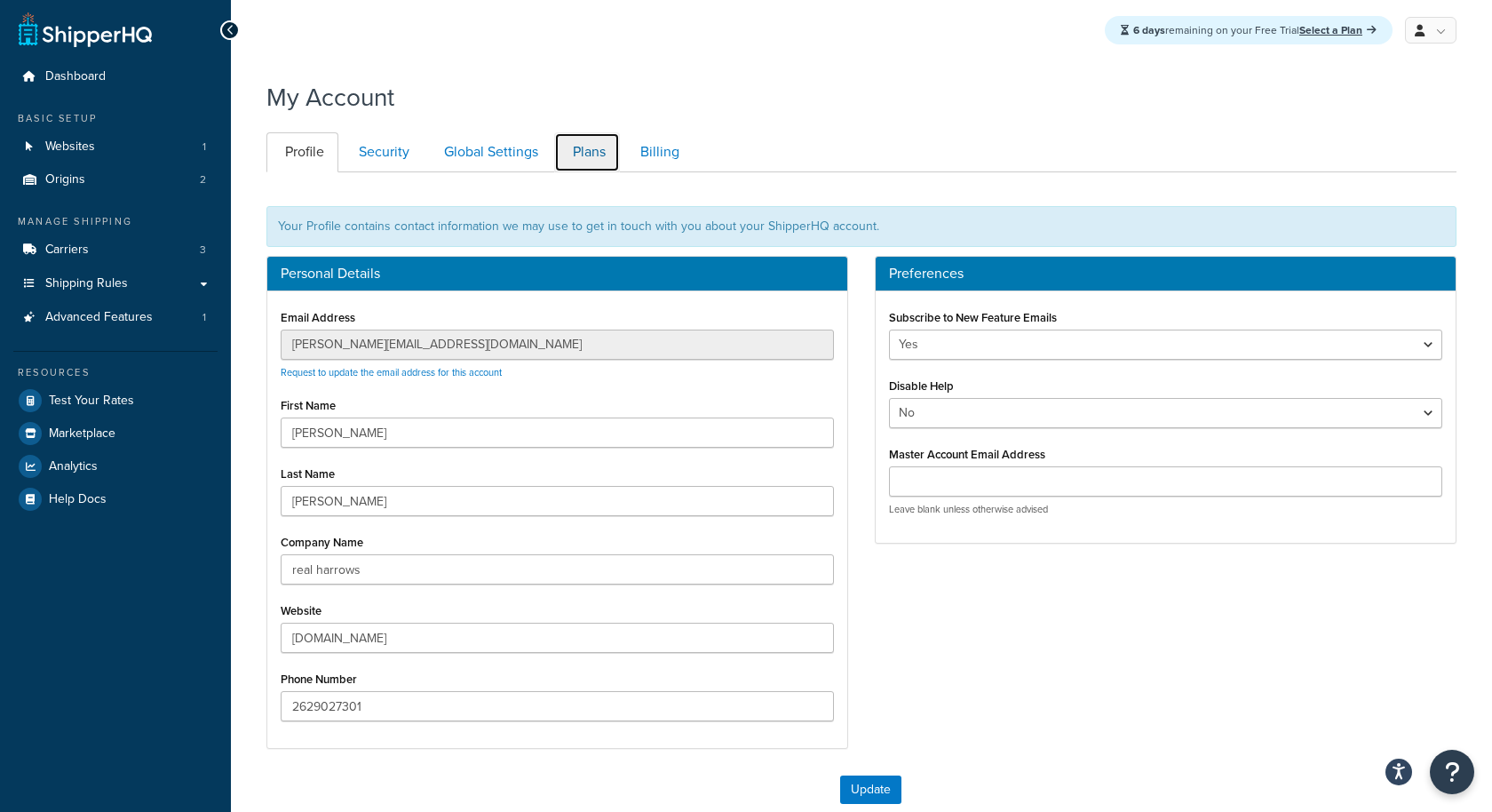
click at [616, 134] on link "Plans" at bounding box center [587, 152] width 66 height 40
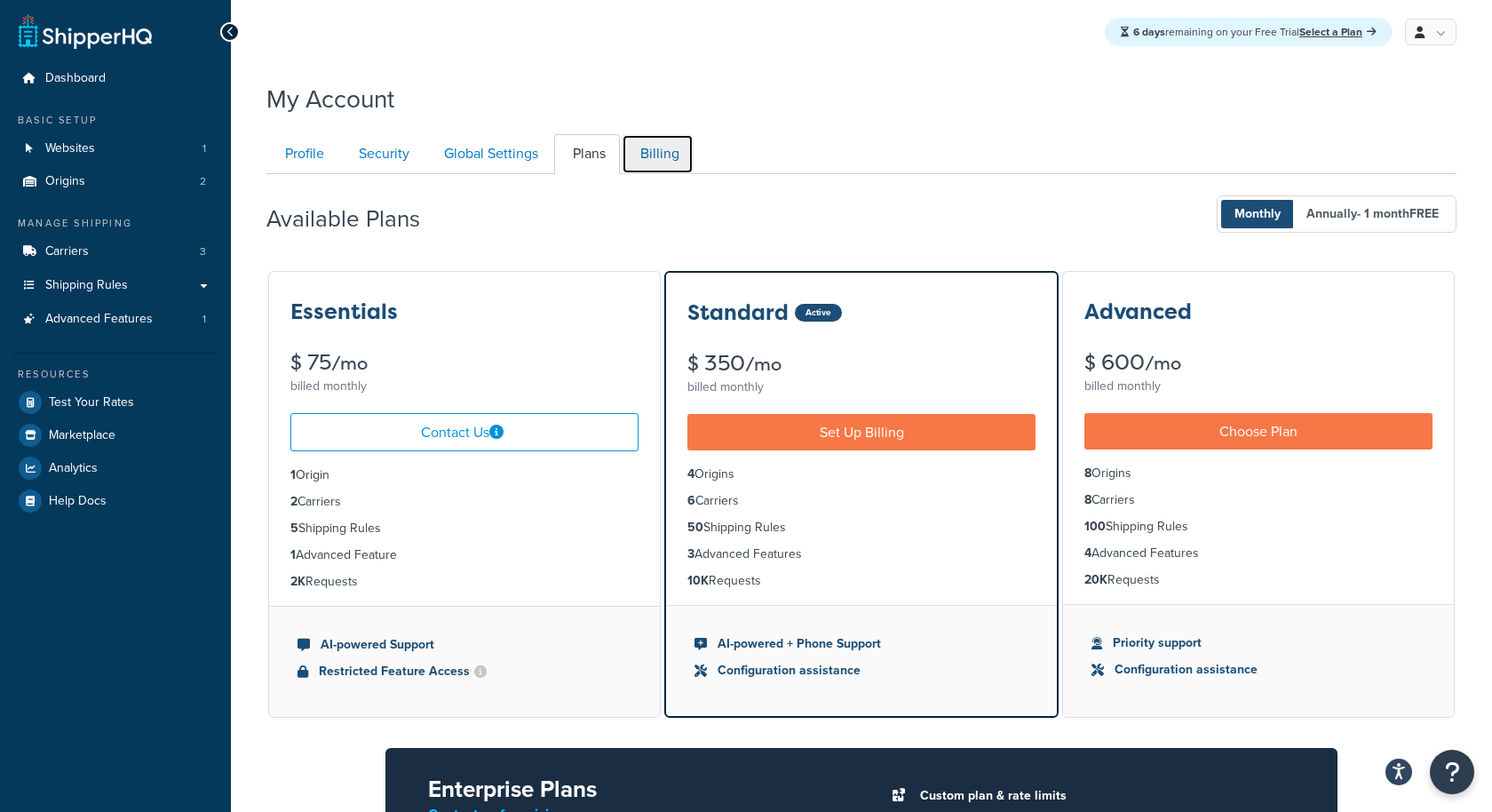
click at [652, 152] on link "Billing" at bounding box center [658, 154] width 72 height 40
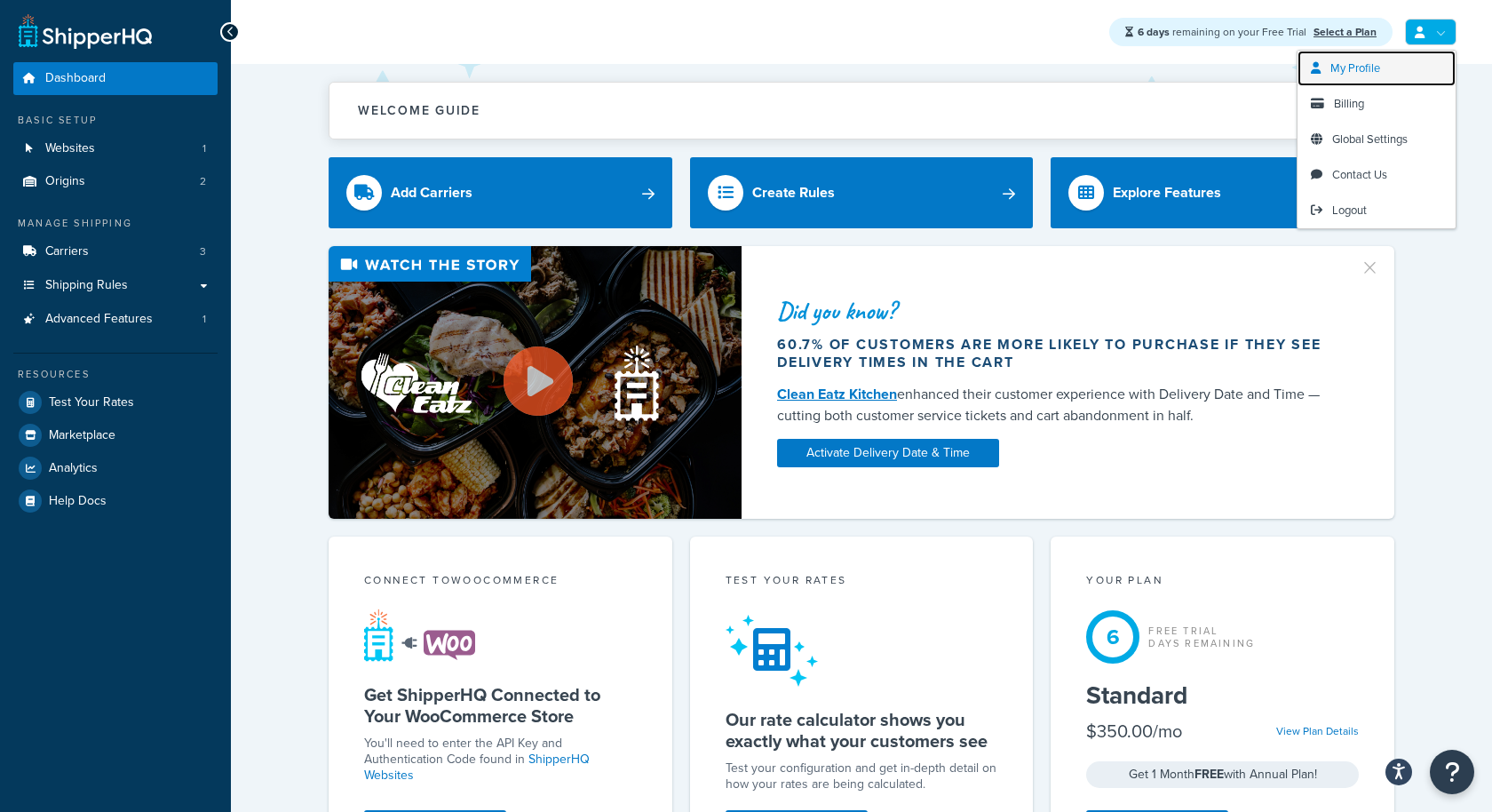
click at [1390, 72] on link "My Profile" at bounding box center [1377, 68] width 158 height 35
